Goal: Information Seeking & Learning: Find specific fact

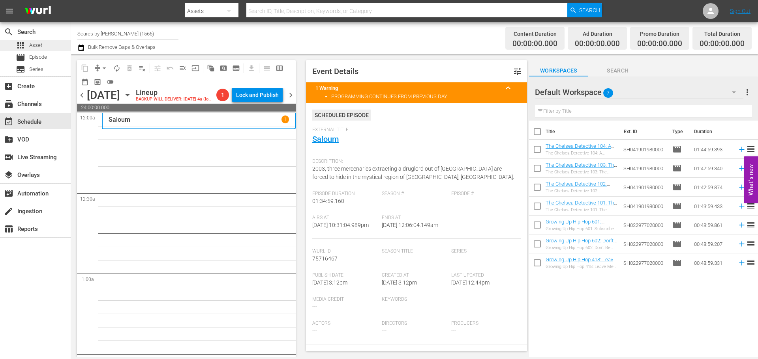
click at [47, 48] on div "apps Asset" at bounding box center [35, 45] width 71 height 11
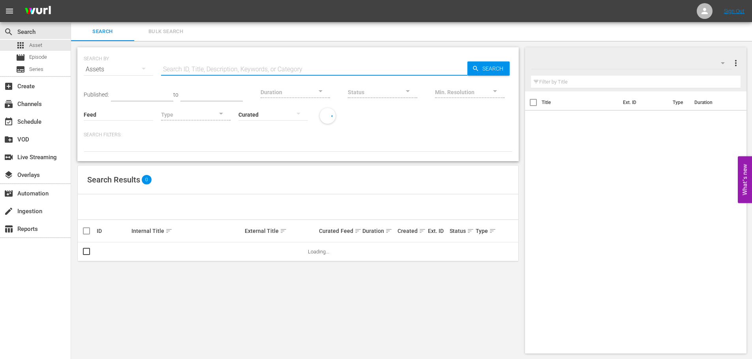
click at [202, 69] on input "text" at bounding box center [314, 69] width 306 height 19
click at [484, 69] on span "Search" at bounding box center [494, 69] width 30 height 14
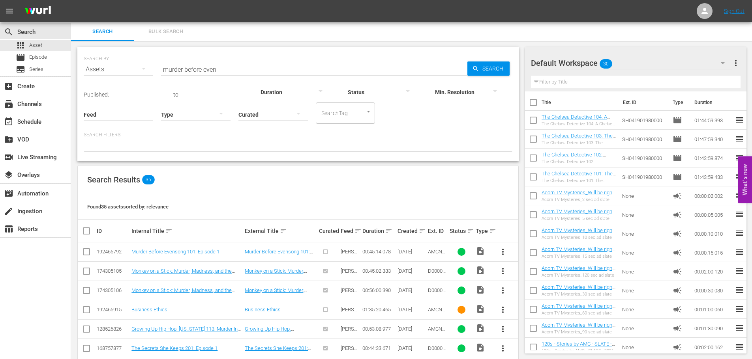
click at [230, 76] on input "murder before even" at bounding box center [314, 69] width 306 height 19
click at [206, 68] on input "red king" at bounding box center [314, 69] width 306 height 19
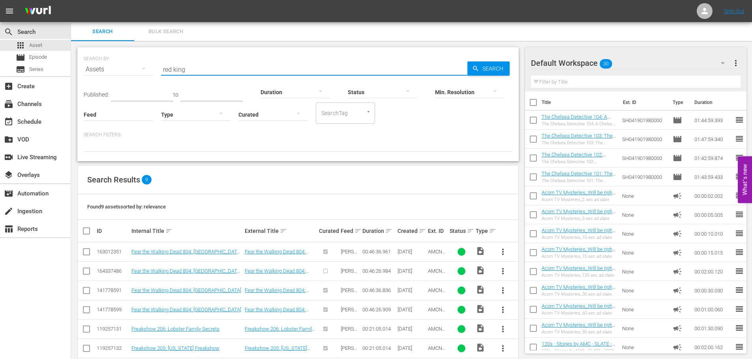
click at [206, 68] on input "red king" at bounding box center [314, 69] width 306 height 19
type input "[PERSON_NAME]'s war"
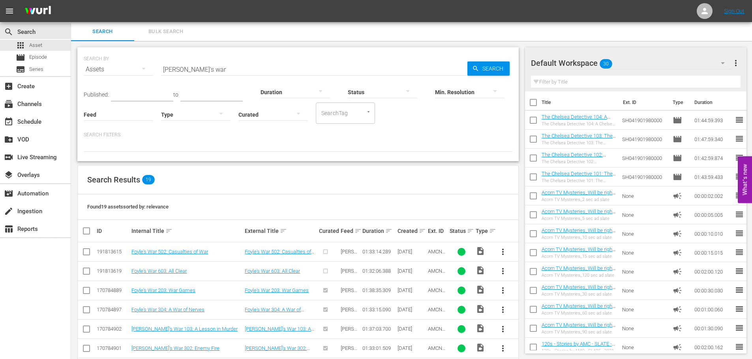
click at [168, 227] on div "Internal Title sort" at bounding box center [186, 231] width 111 height 9
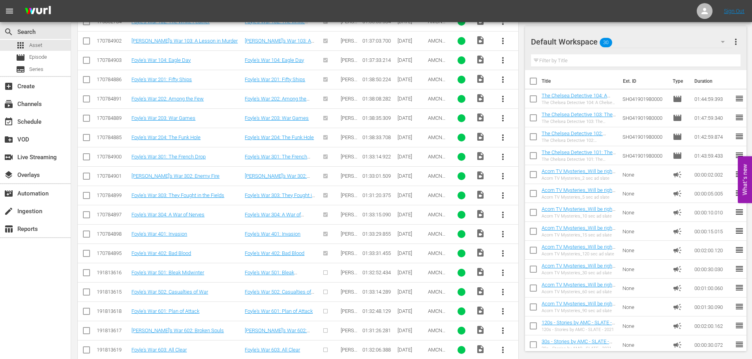
scroll to position [265, 0]
